Goal: Task Accomplishment & Management: Use online tool/utility

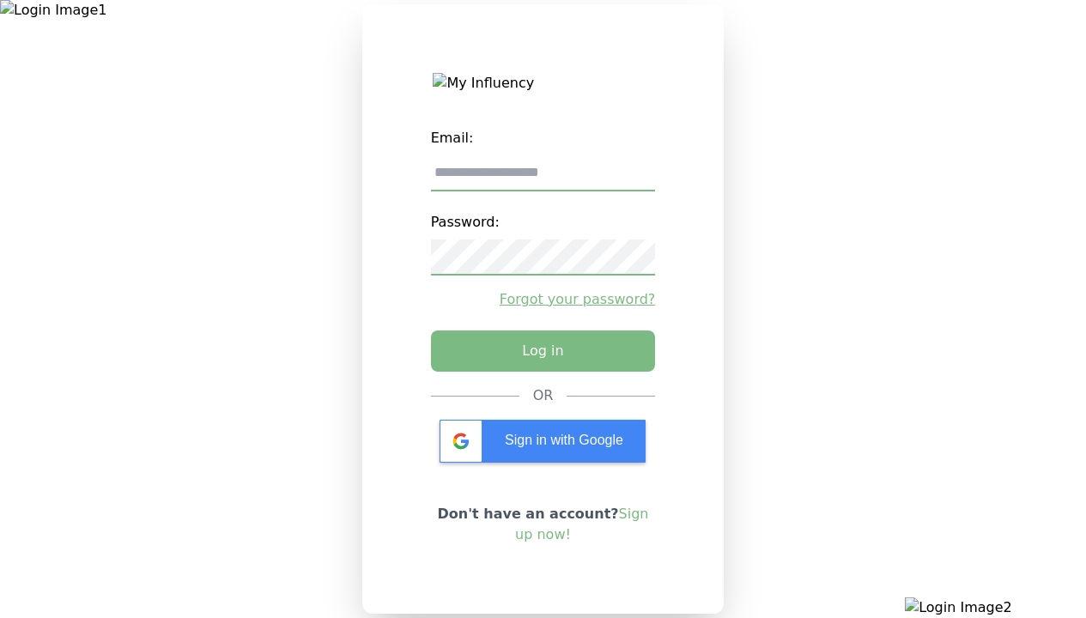
click at [542, 179] on input "email" at bounding box center [543, 173] width 225 height 36
type input "**********"
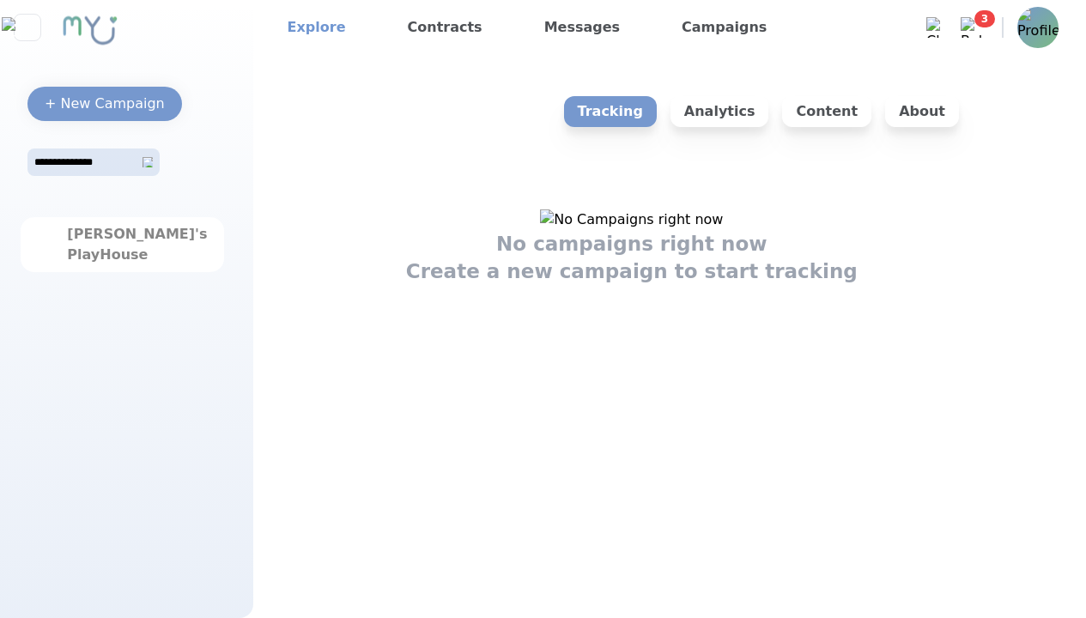
click at [311, 27] on link "Explore" at bounding box center [317, 27] width 72 height 27
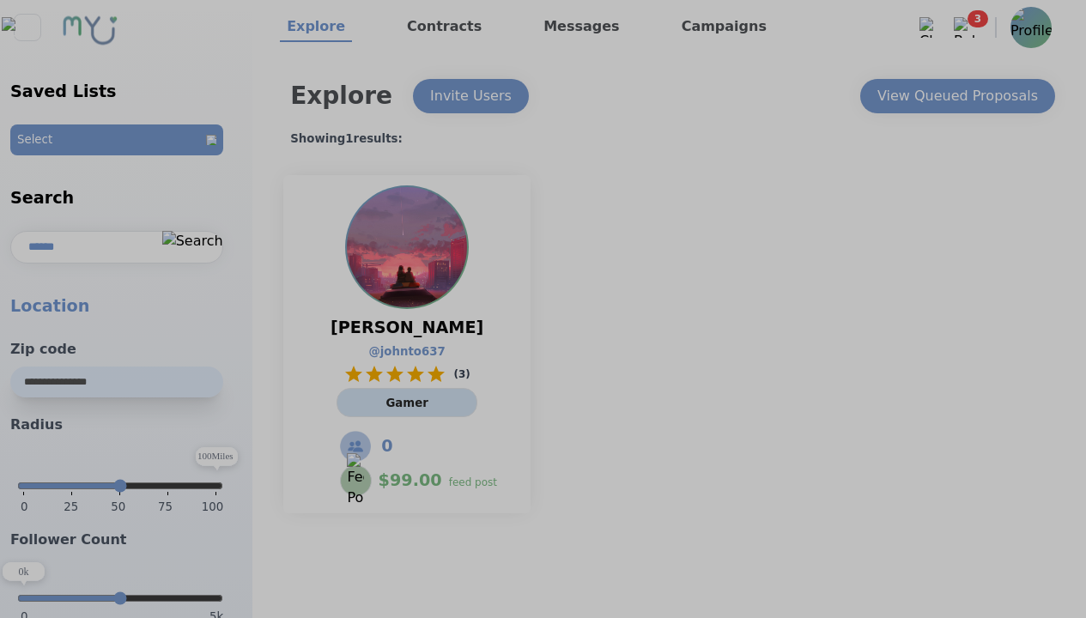
select select "*"
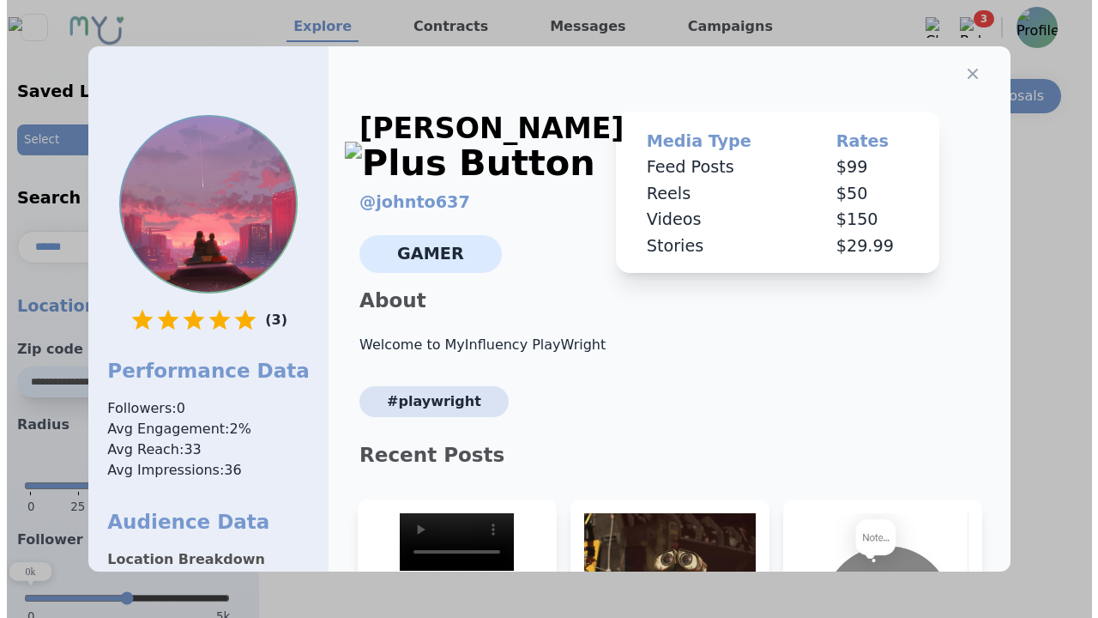
scroll to position [259, 0]
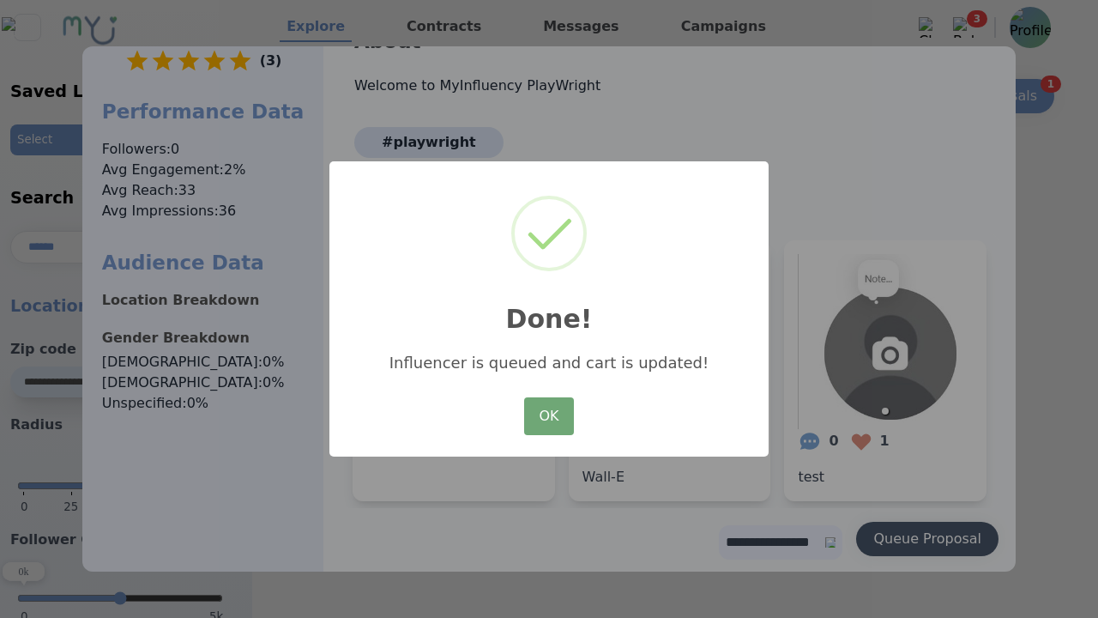
click at [549, 417] on button "OK" at bounding box center [549, 416] width 50 height 38
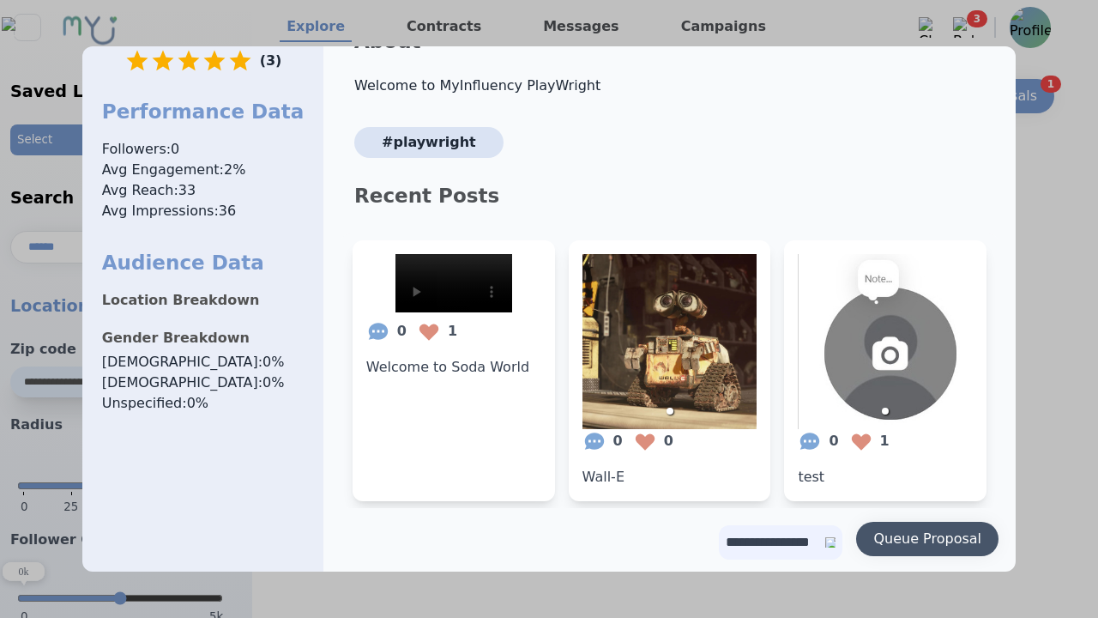
scroll to position [0, 0]
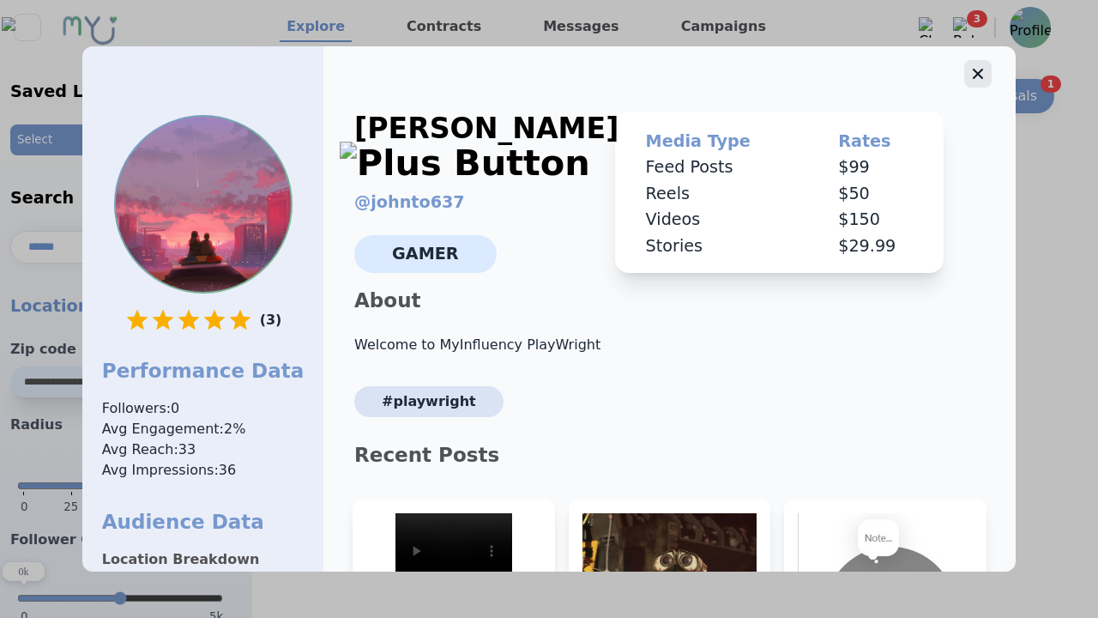
click at [973, 69] on icon "button" at bounding box center [978, 74] width 10 height 10
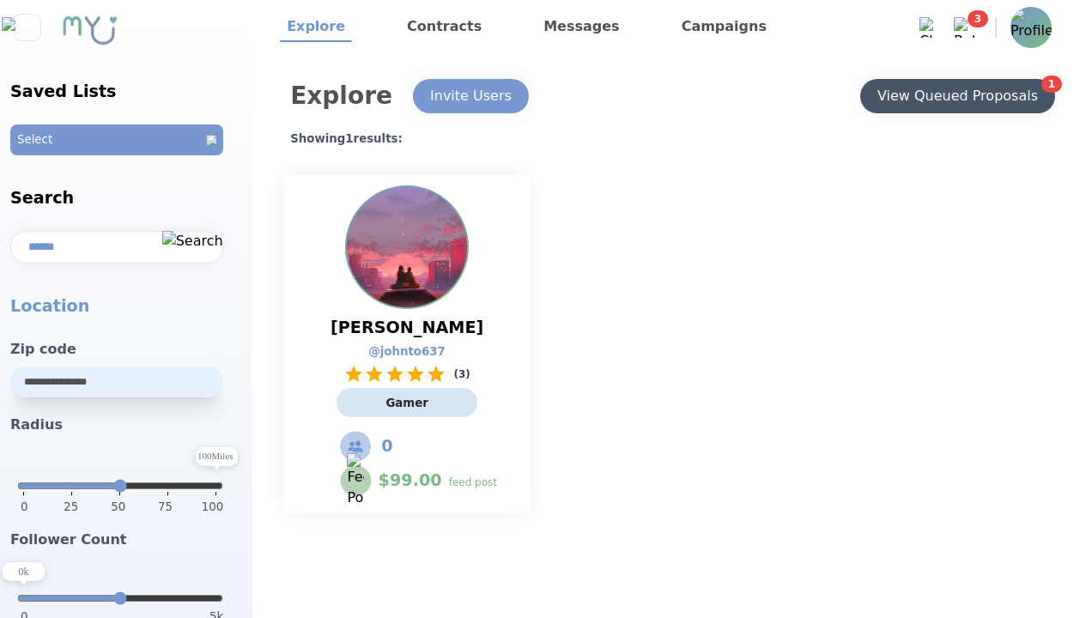
click at [956, 96] on div "View Queued Proposals" at bounding box center [957, 96] width 160 height 21
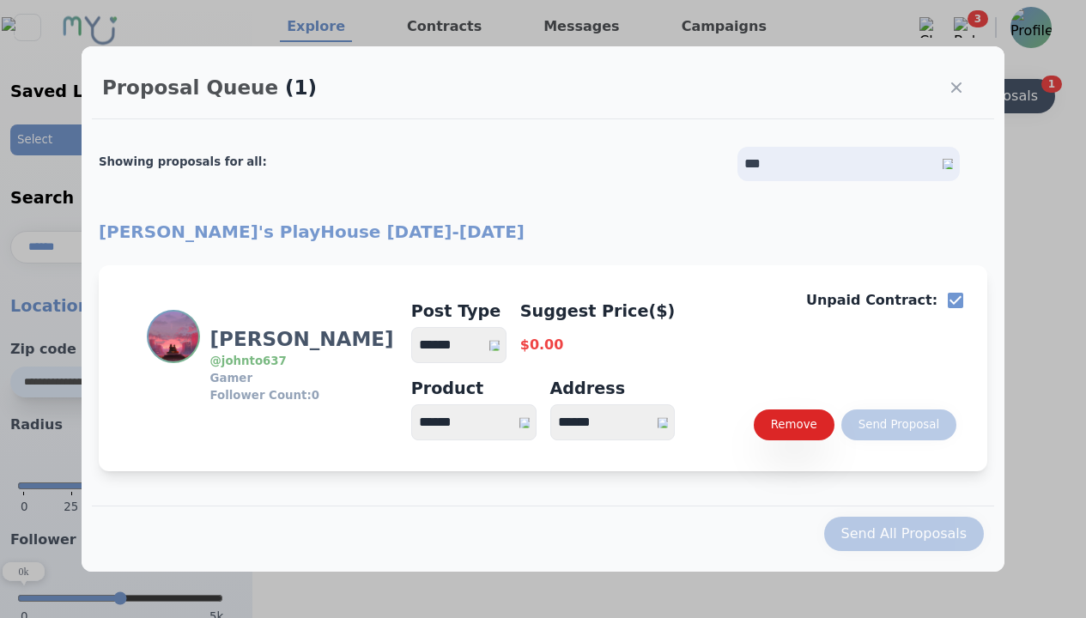
select select "*"
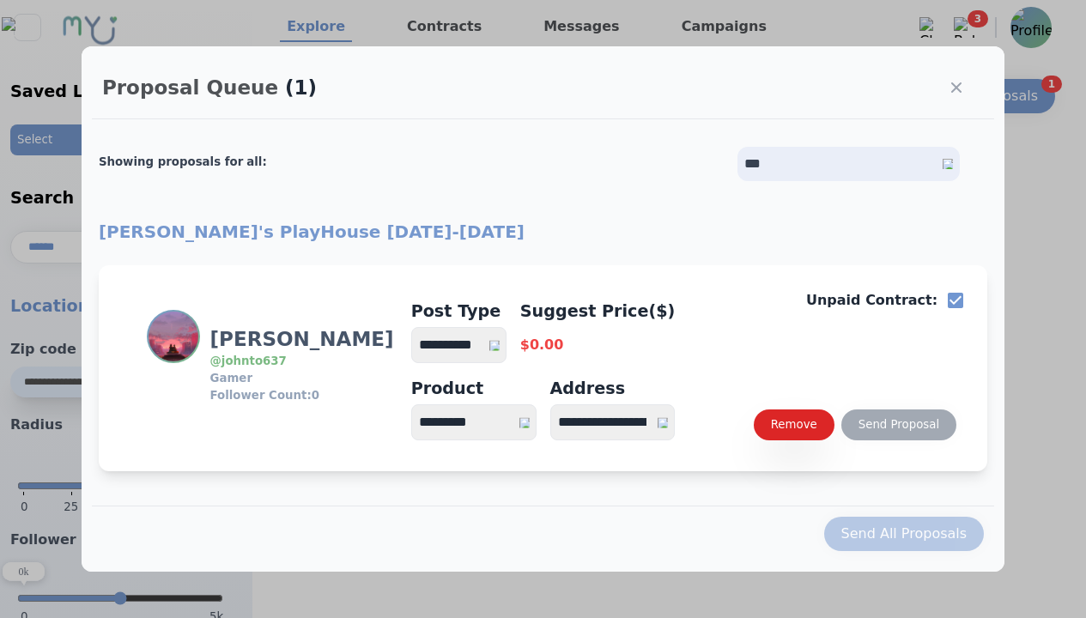
click at [467, 345] on select "**********" at bounding box center [458, 345] width 95 height 36
click at [898, 425] on div "Send Proposal" at bounding box center [898, 424] width 81 height 17
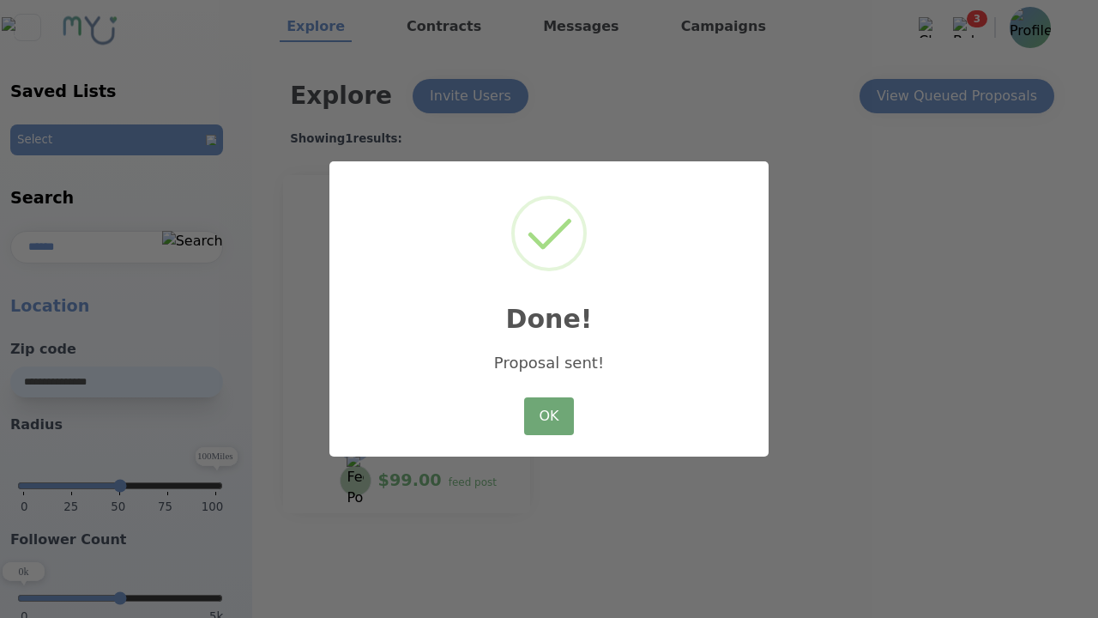
click at [549, 417] on button "OK" at bounding box center [549, 416] width 50 height 38
